Goal: Book appointment/travel/reservation

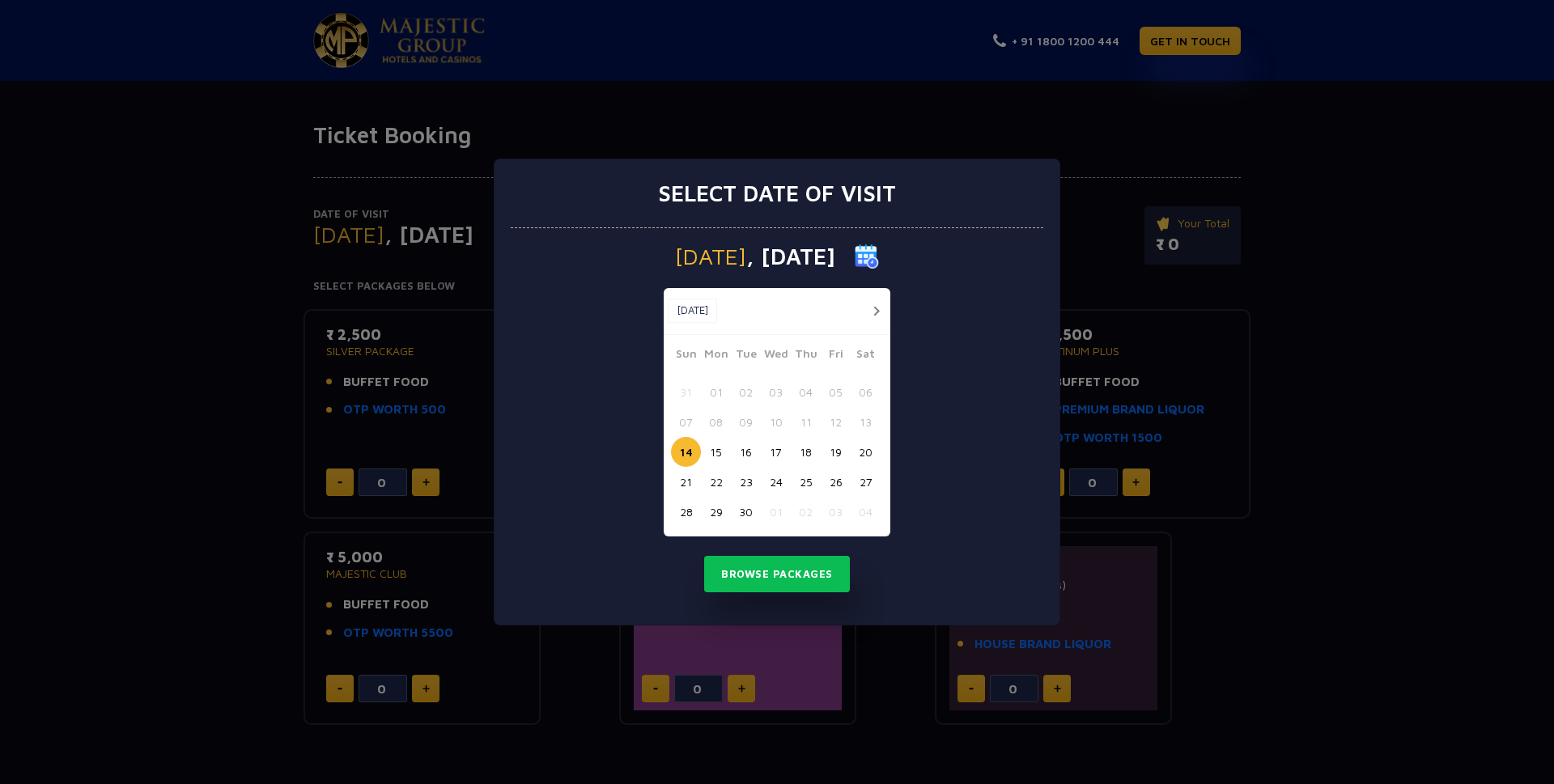
click at [874, 307] on button "button" at bounding box center [875, 311] width 21 height 21
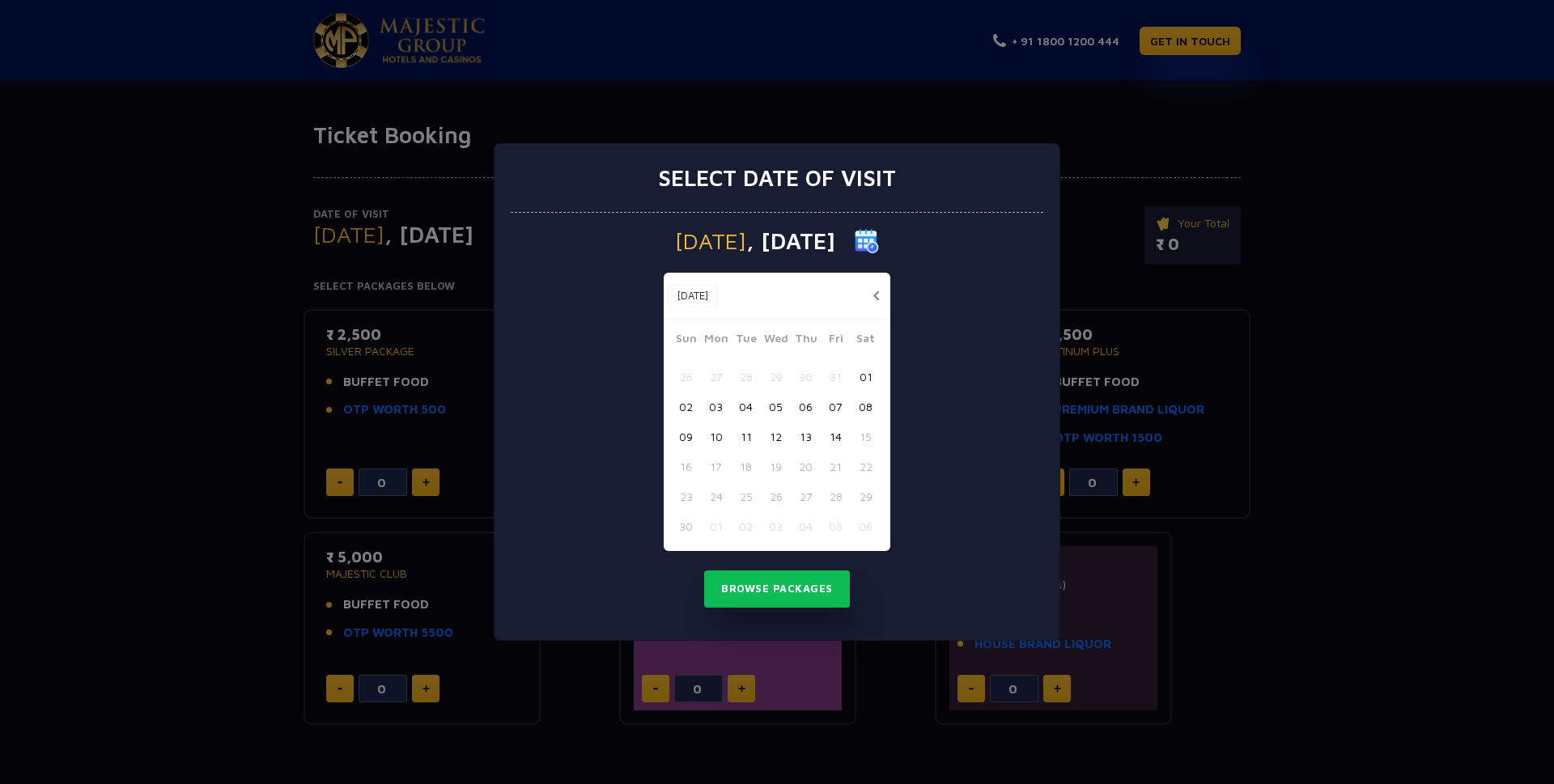
click at [874, 297] on button "button" at bounding box center [875, 295] width 21 height 21
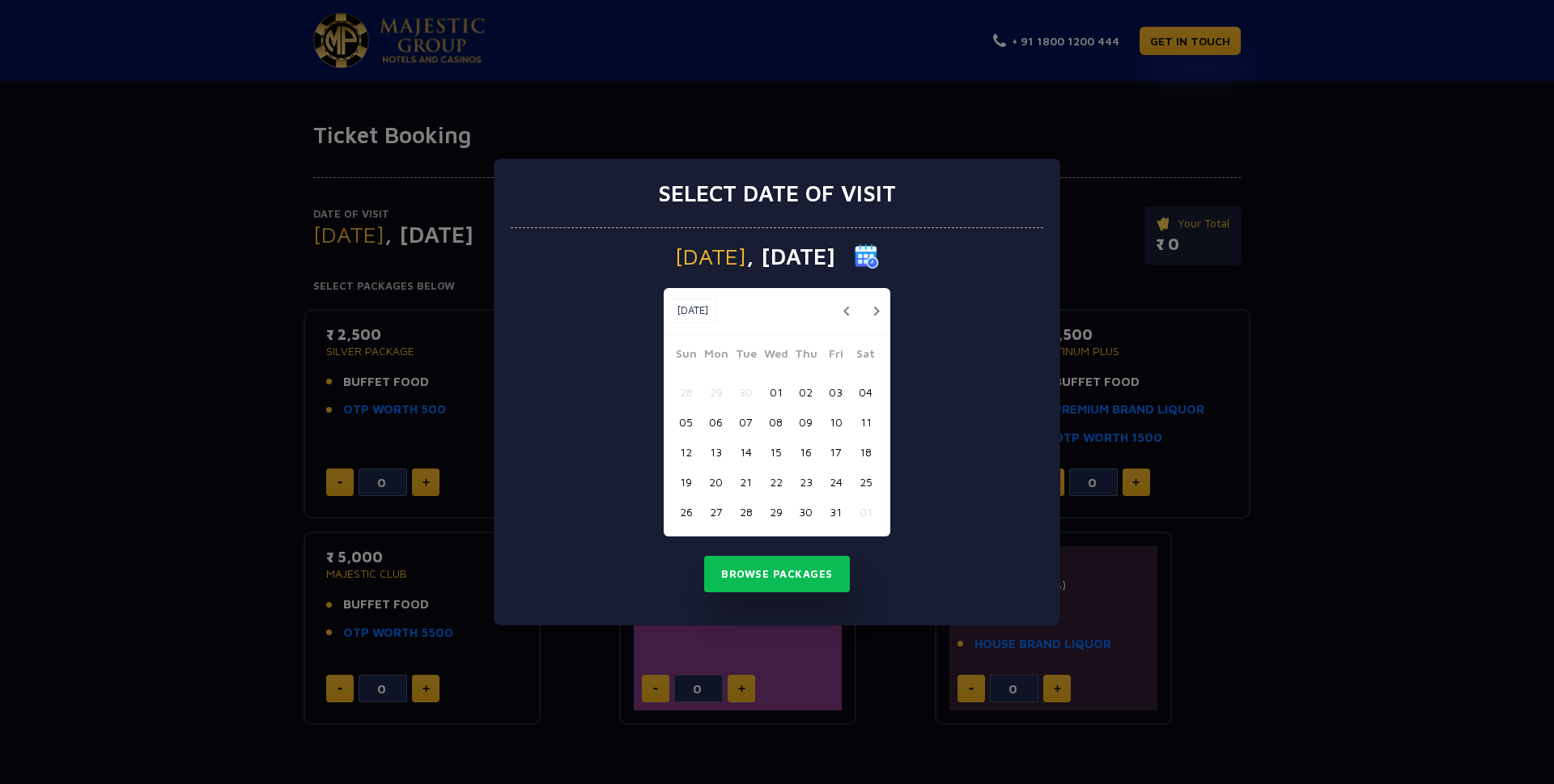
click at [871, 312] on button "button" at bounding box center [875, 311] width 21 height 21
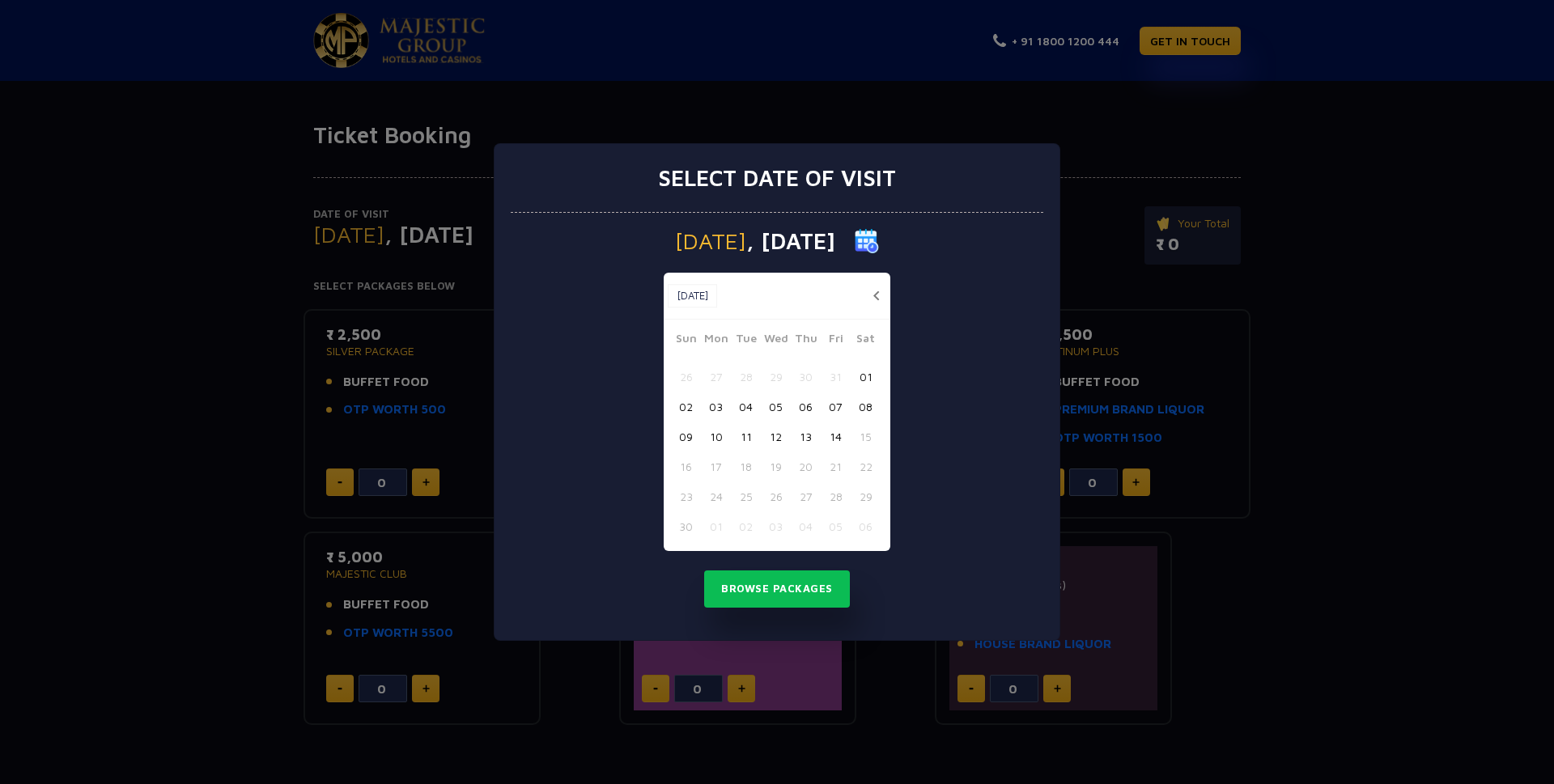
click at [878, 293] on button "button" at bounding box center [875, 295] width 21 height 21
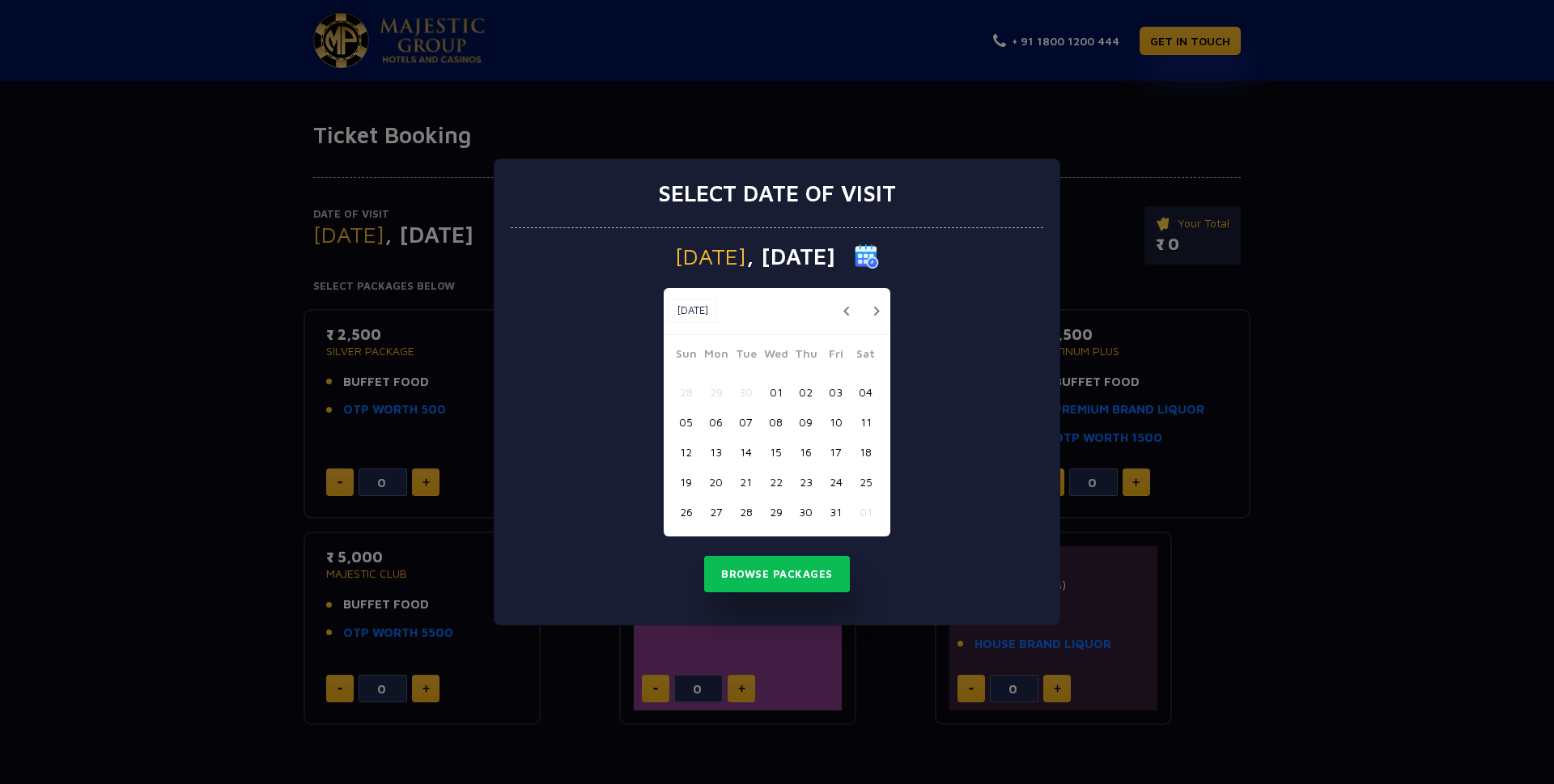
click at [784, 480] on button "22" at bounding box center [775, 481] width 30 height 30
click at [776, 576] on button "Browse Packages" at bounding box center [777, 575] width 146 height 38
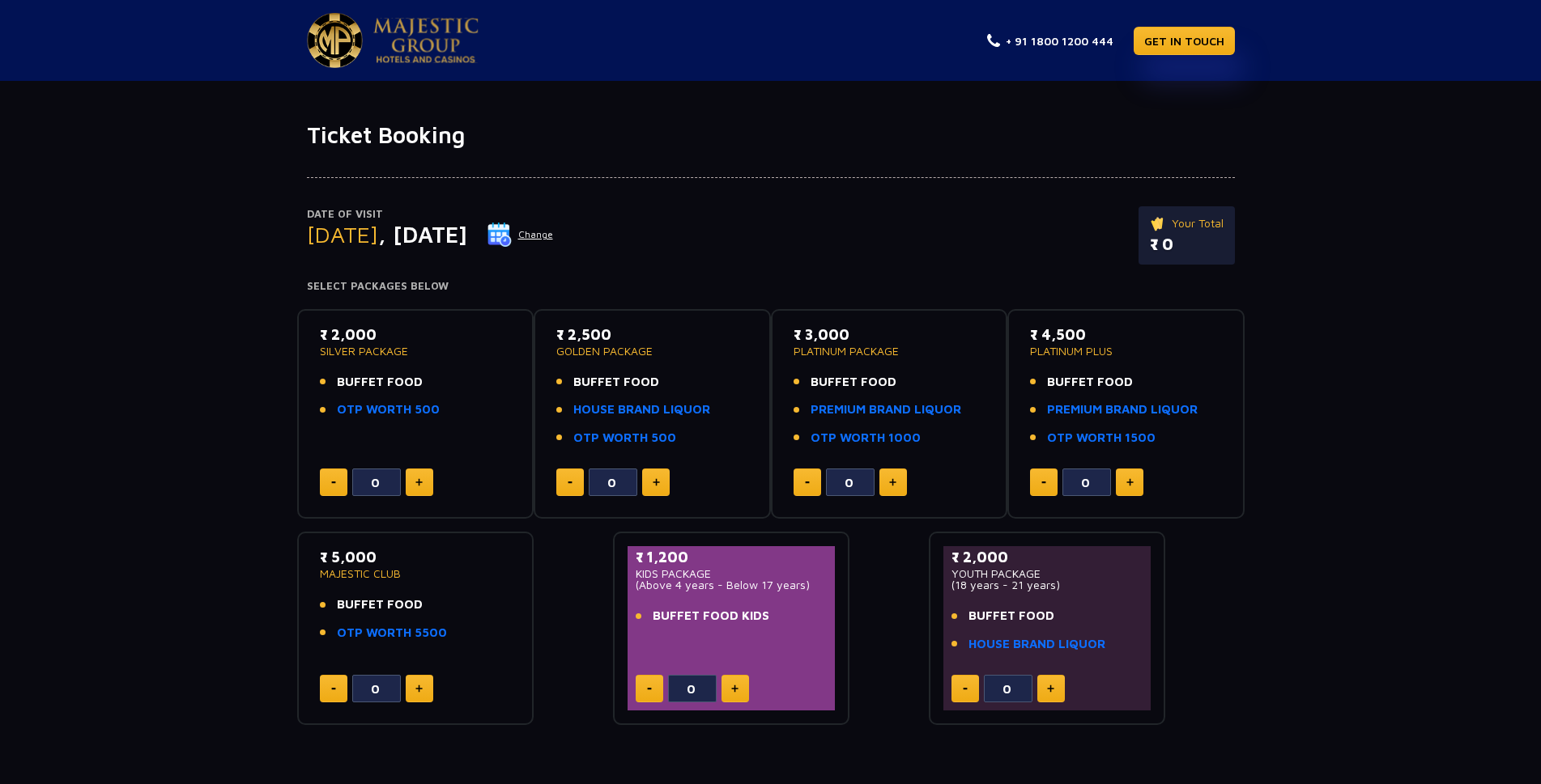
click at [653, 481] on img at bounding box center [656, 481] width 7 height 8
click at [655, 486] on img at bounding box center [656, 481] width 7 height 8
type input "2"
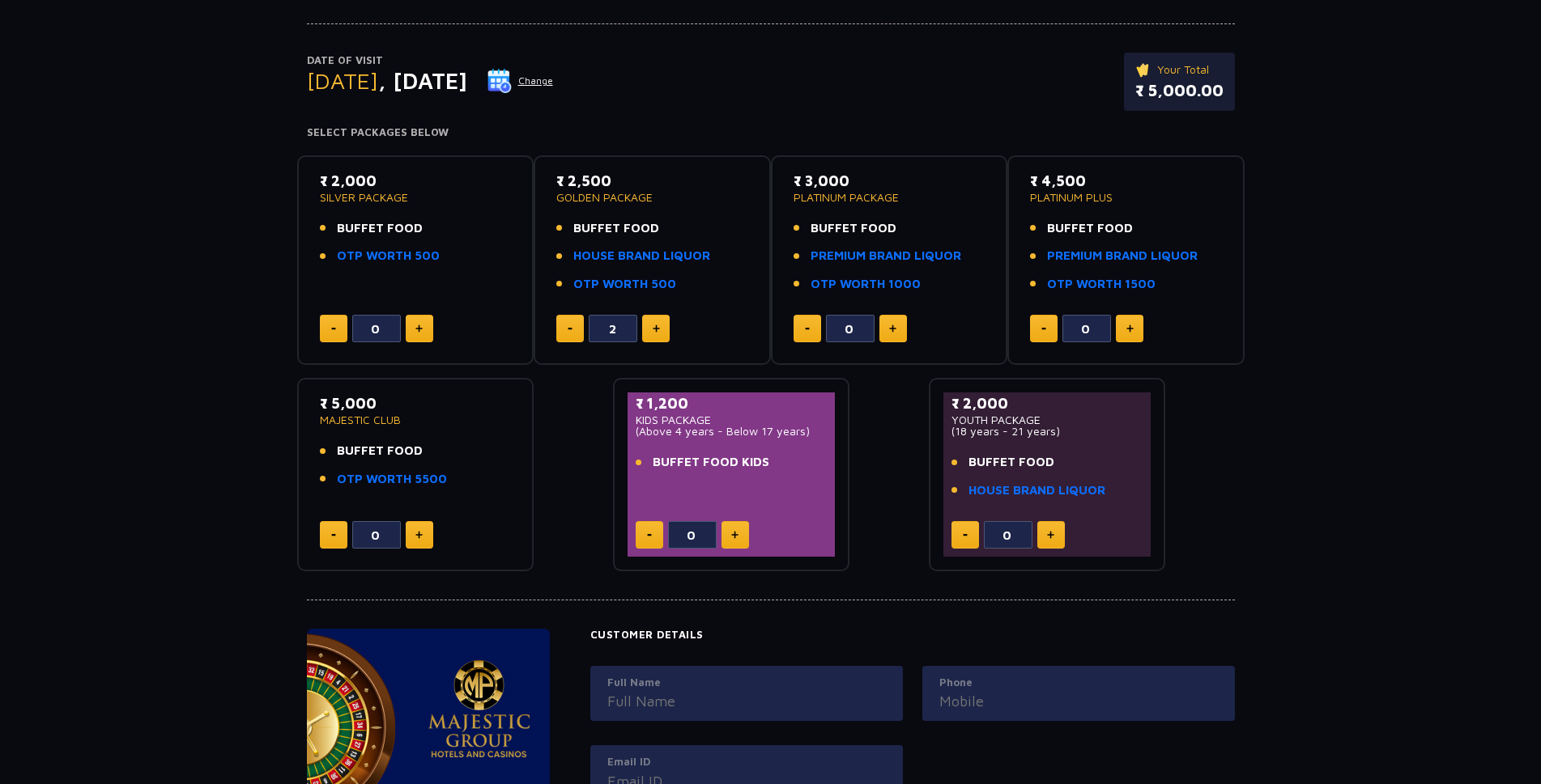
scroll to position [162, 0]
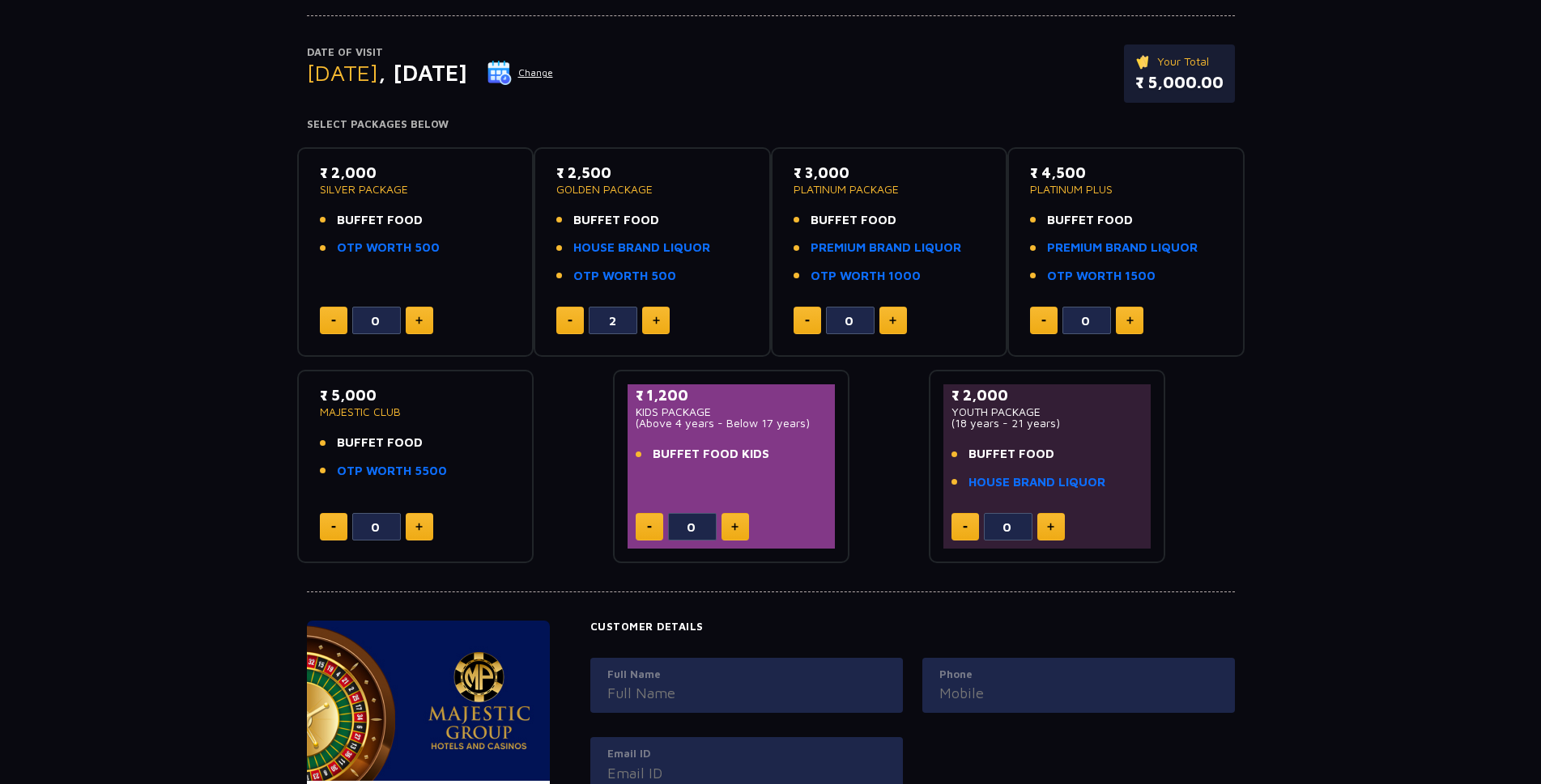
click at [734, 527] on img at bounding box center [734, 526] width 7 height 8
type input "1"
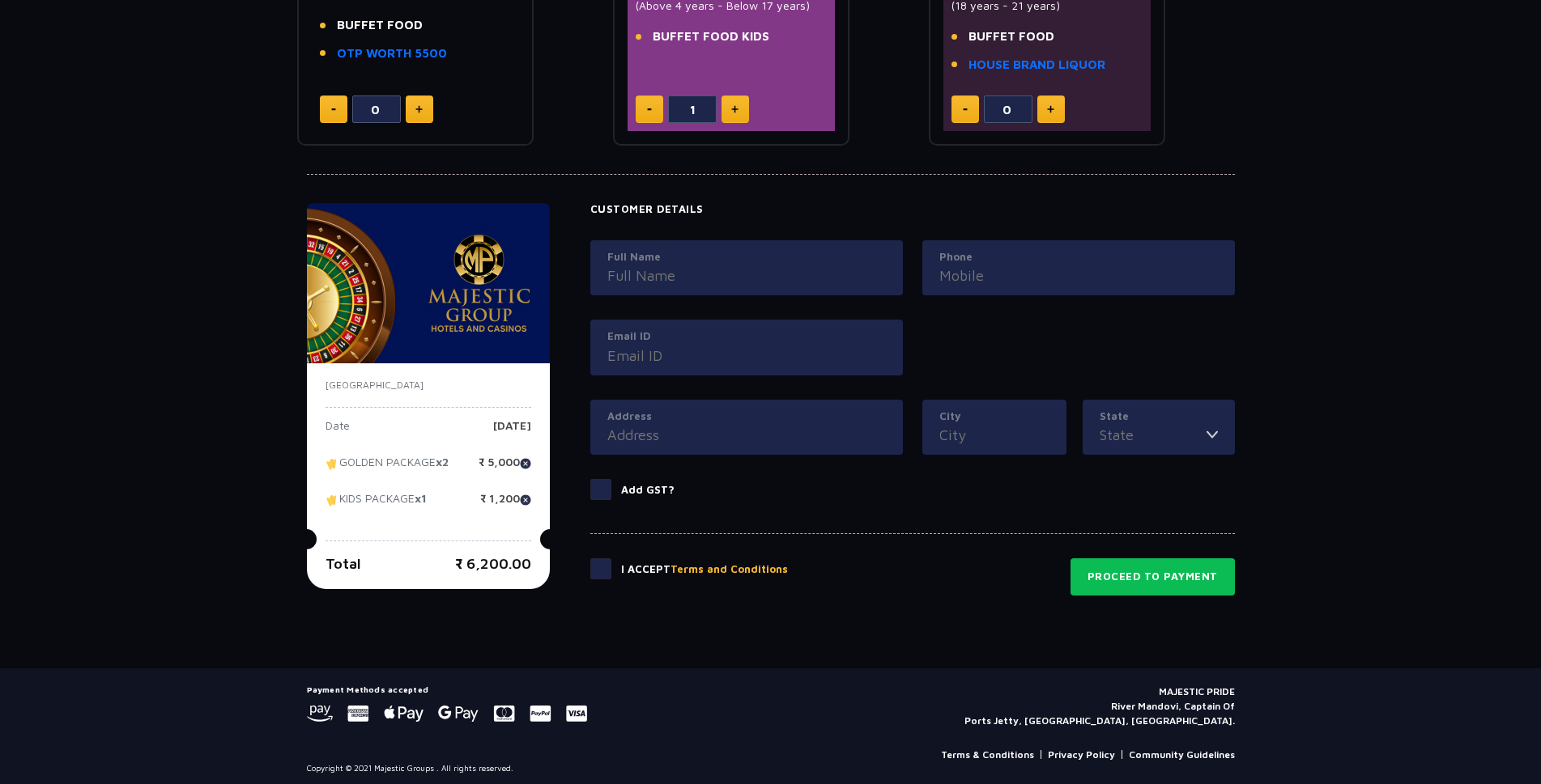
scroll to position [586, 0]
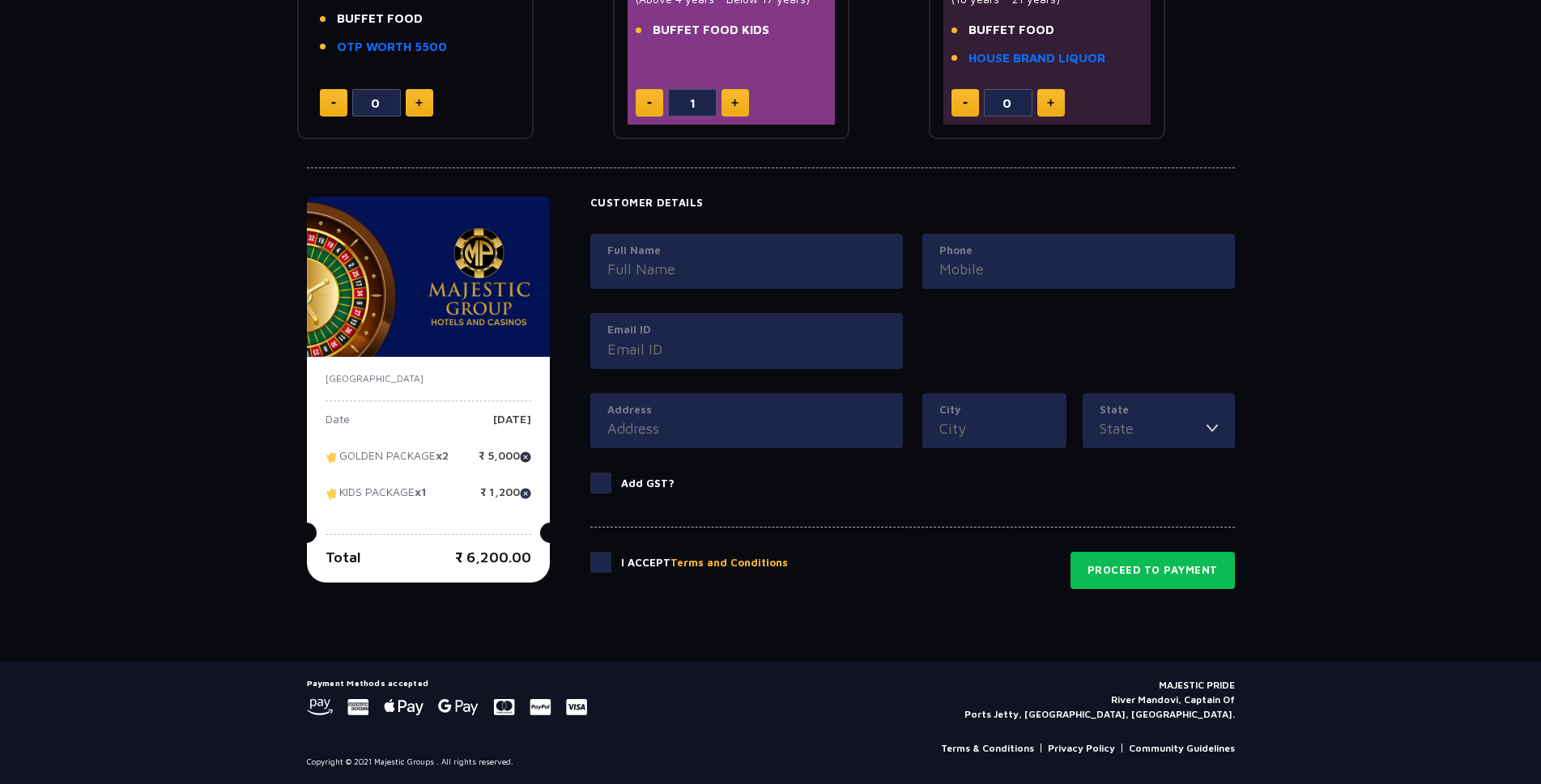
click at [603, 563] on span at bounding box center [601, 563] width 21 height 21
click at [0, 0] on input "checkbox" at bounding box center [0, 0] width 0 height 0
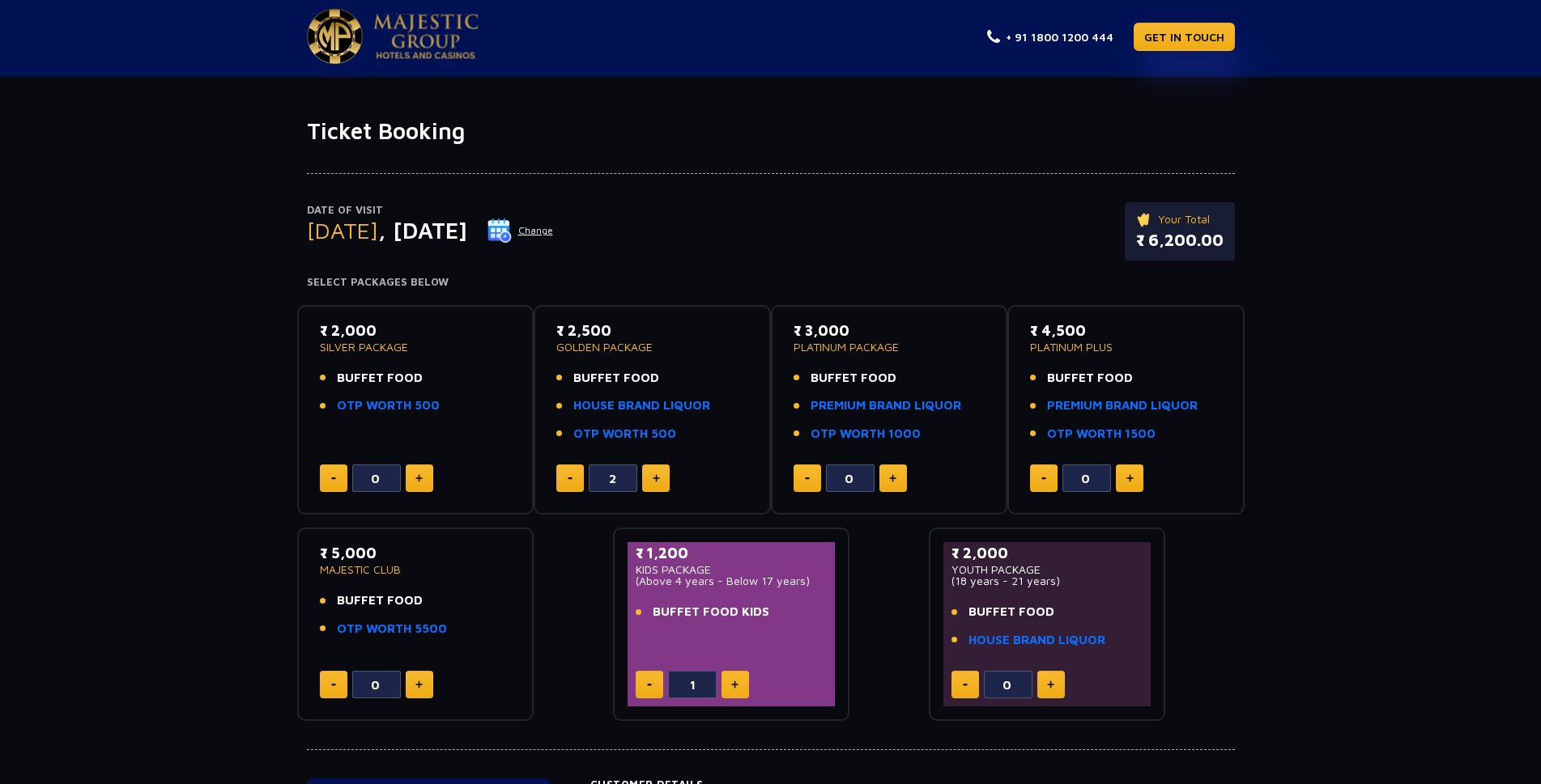
scroll to position [0, 0]
